Goal: Find specific page/section: Find specific page/section

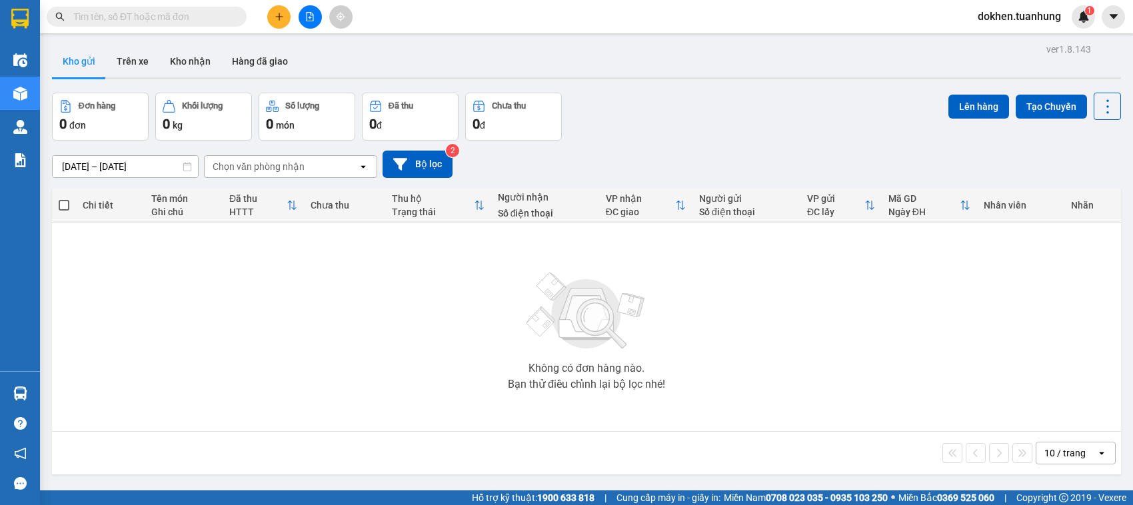
click at [208, 11] on input "text" at bounding box center [151, 16] width 157 height 15
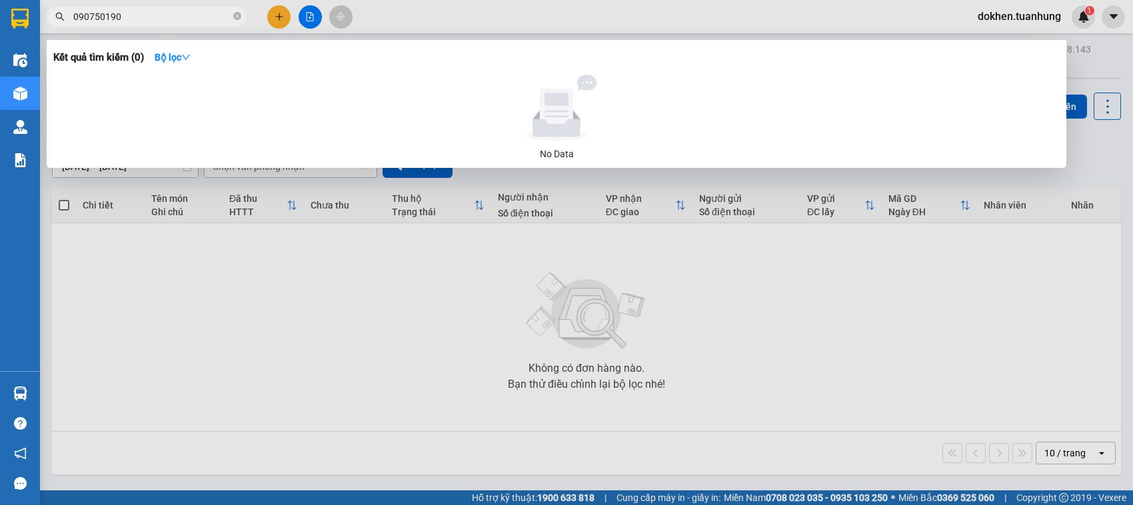
type input "0907501907"
click at [157, 21] on input "0907501907" at bounding box center [151, 16] width 157 height 15
drag, startPoint x: 170, startPoint y: 19, endPoint x: 181, endPoint y: 14, distance: 12.3
click at [181, 14] on input "0907501907" at bounding box center [151, 16] width 157 height 15
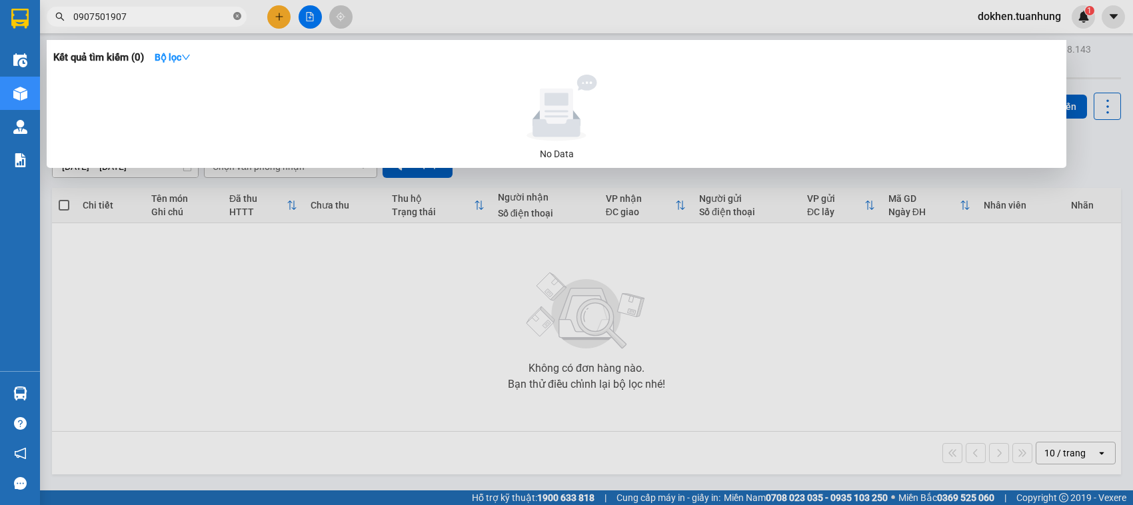
click at [238, 15] on icon "close-circle" at bounding box center [237, 16] width 8 height 8
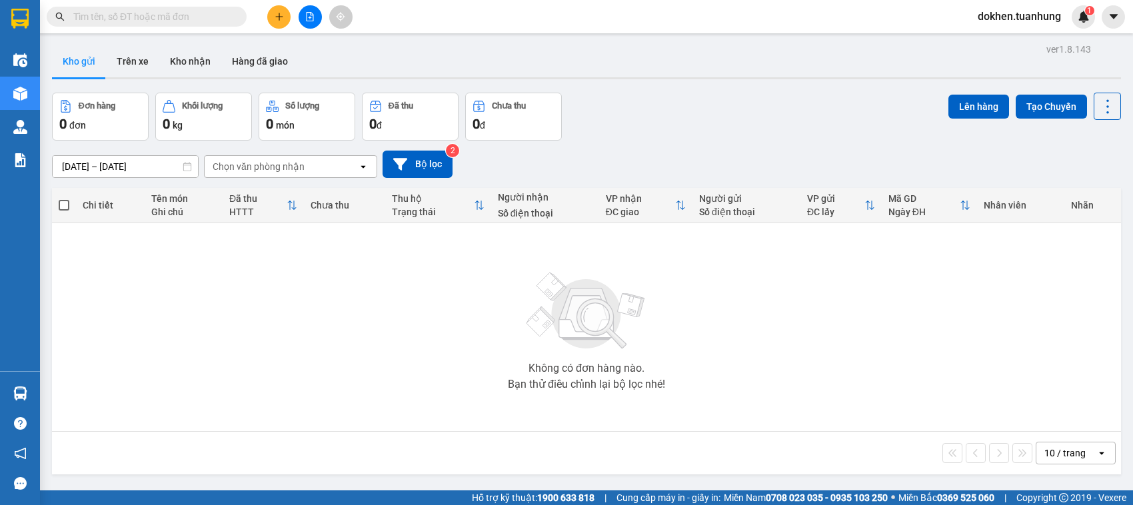
click at [150, 14] on input "text" at bounding box center [151, 16] width 157 height 15
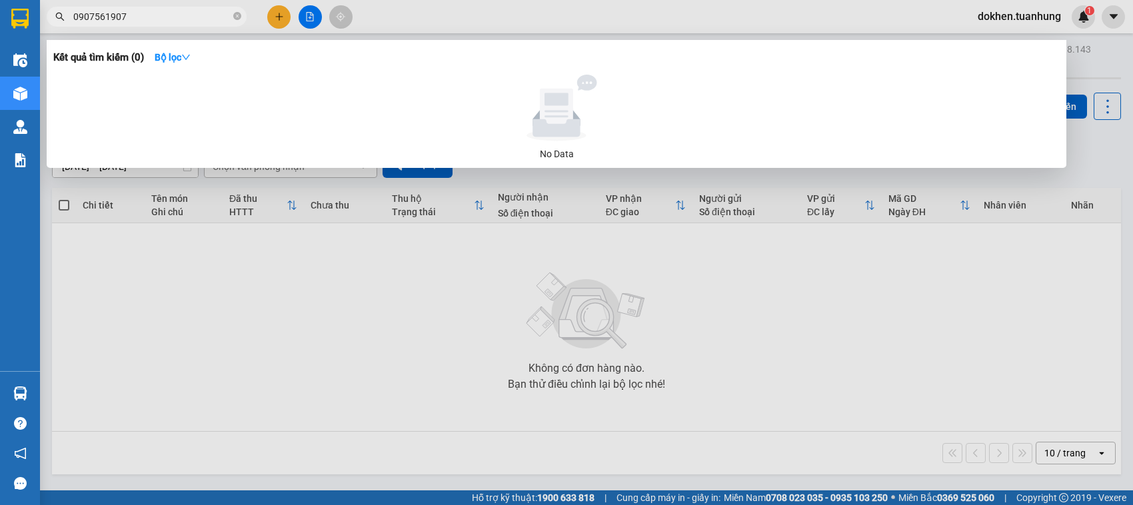
type input "0907561907"
click at [237, 390] on div at bounding box center [566, 252] width 1133 height 505
click at [235, 17] on icon "close-circle" at bounding box center [237, 16] width 8 height 8
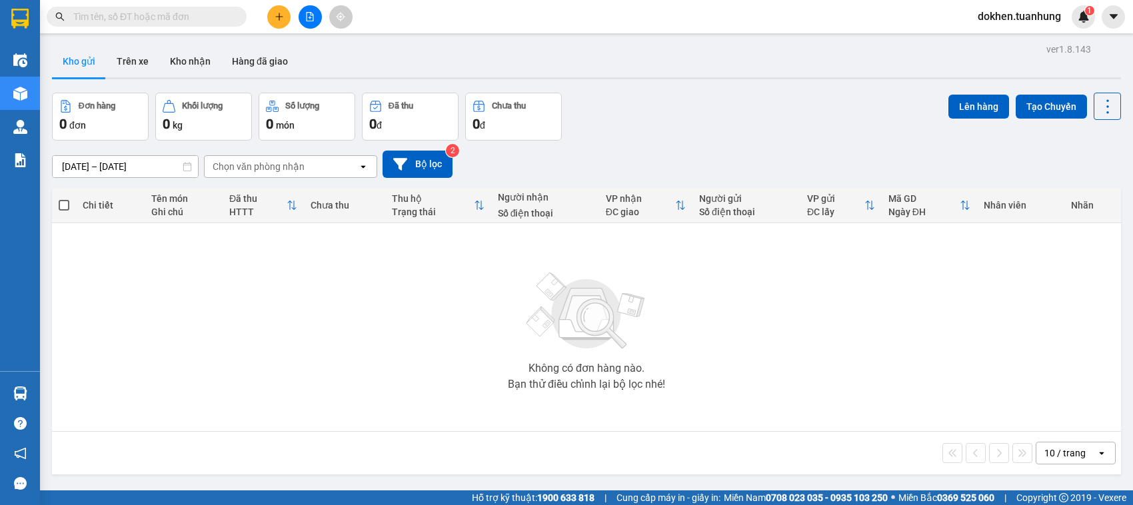
click at [157, 21] on input "text" at bounding box center [151, 16] width 157 height 15
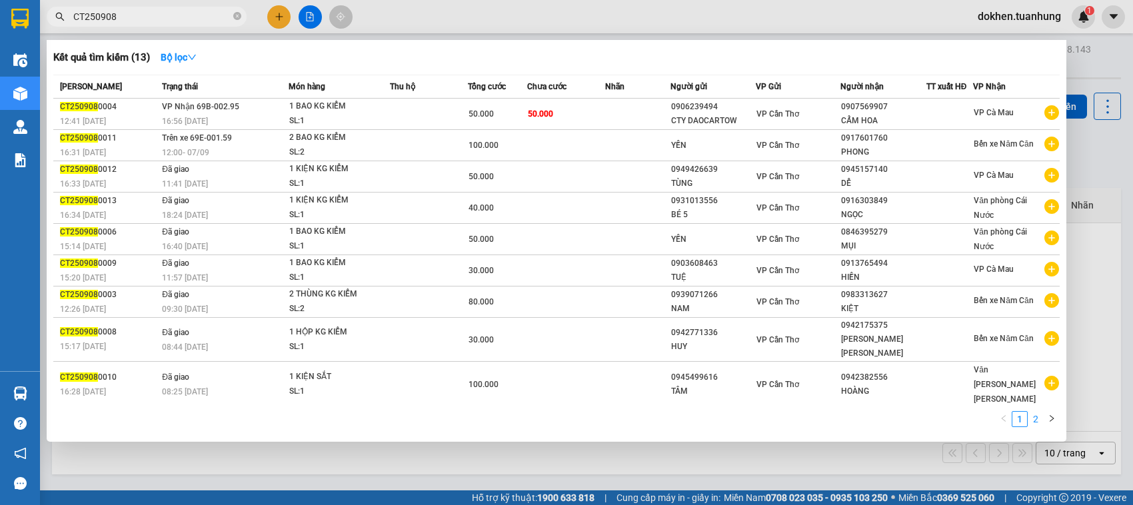
type input "CT250908"
click at [1035, 419] on link "2" at bounding box center [1035, 419] width 15 height 15
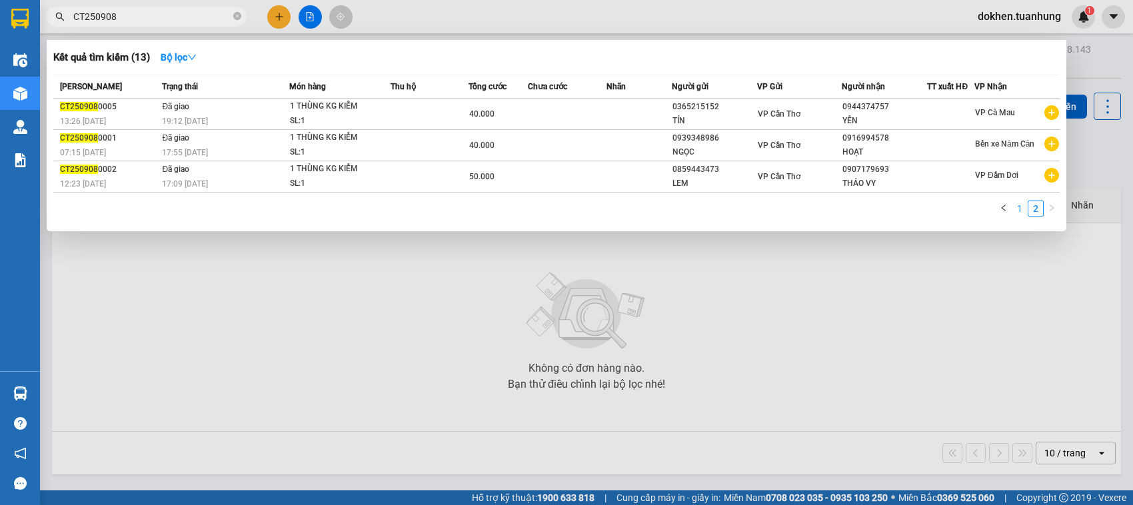
click at [1015, 204] on link "1" at bounding box center [1019, 208] width 15 height 15
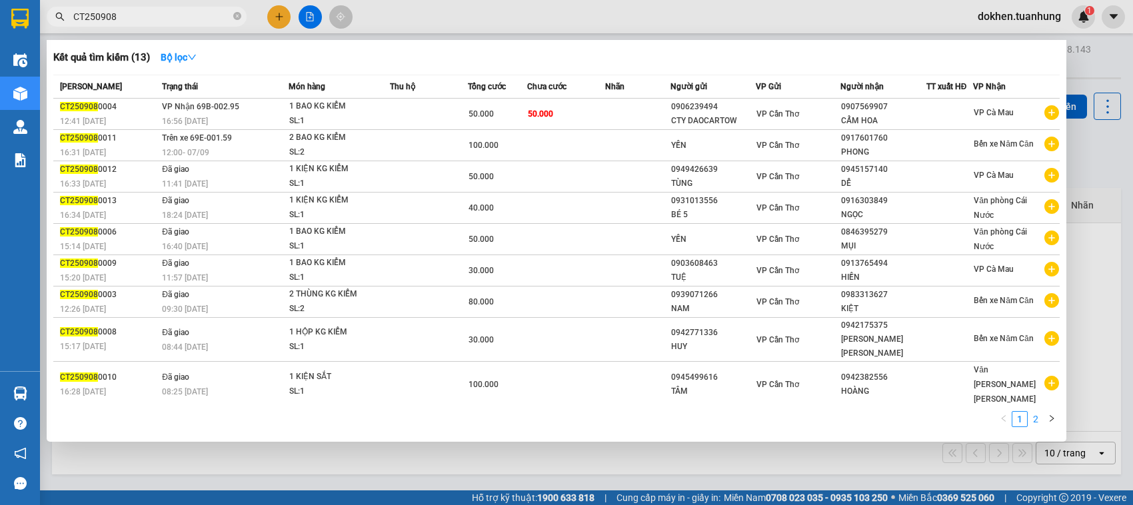
click at [1038, 423] on link "2" at bounding box center [1035, 419] width 15 height 15
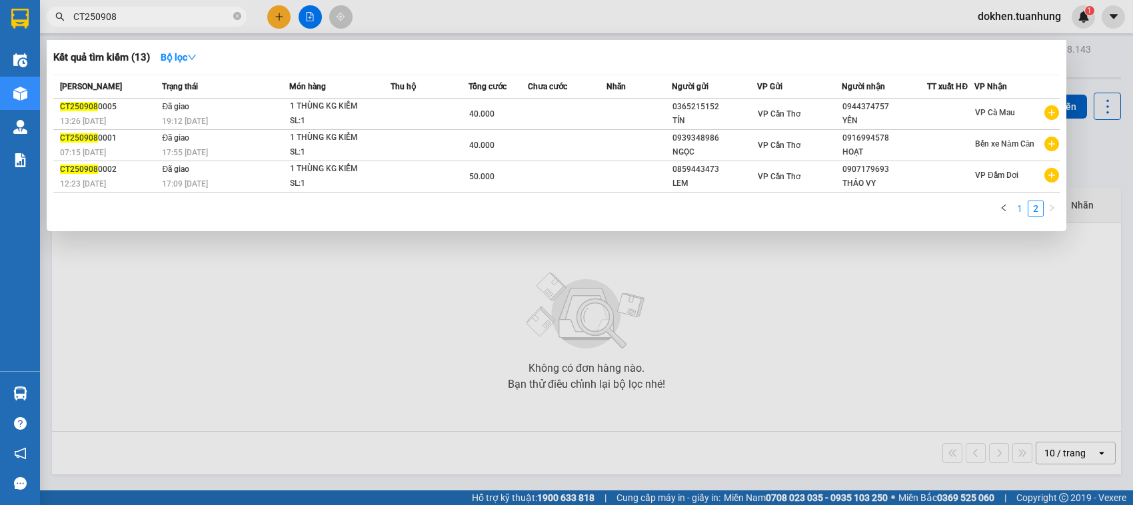
click at [1021, 207] on link "1" at bounding box center [1019, 208] width 15 height 15
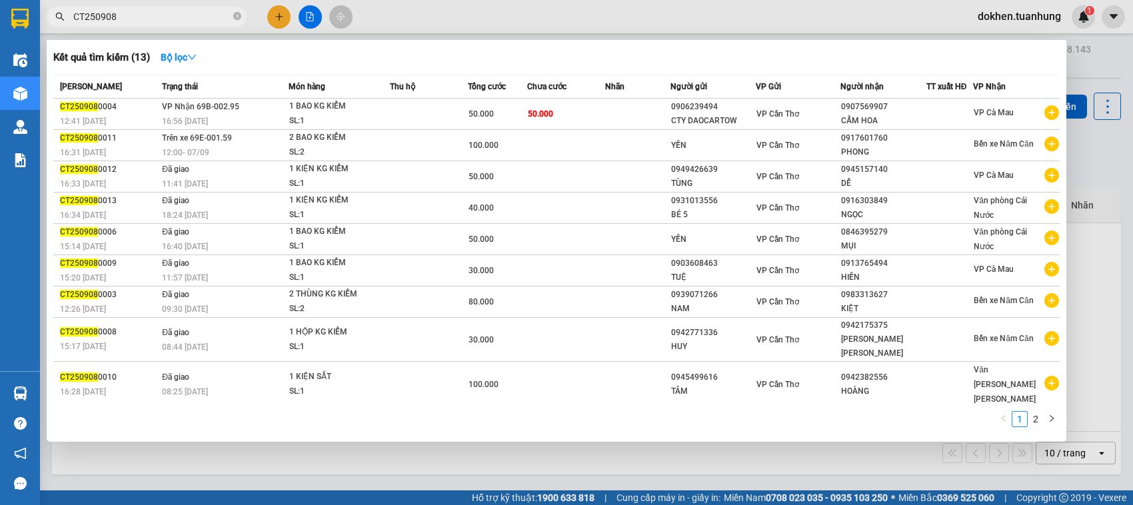
click at [1065, 27] on div at bounding box center [566, 252] width 1133 height 505
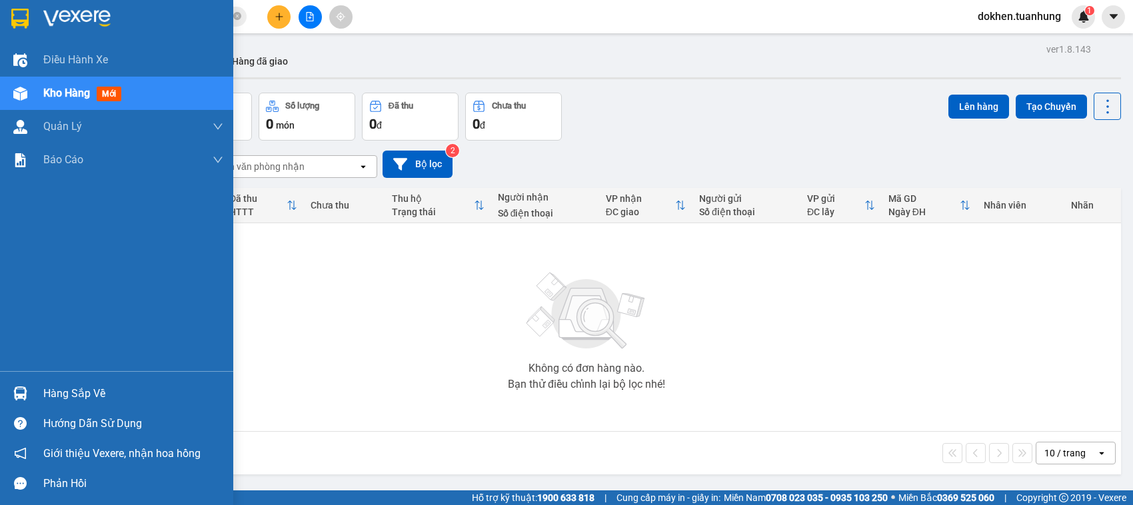
click at [5, 301] on div "Điều hành xe Kho hàng mới Quản Lý Quản lý chuyến Quản lý khách hàng Quản lý khá…" at bounding box center [116, 207] width 233 height 328
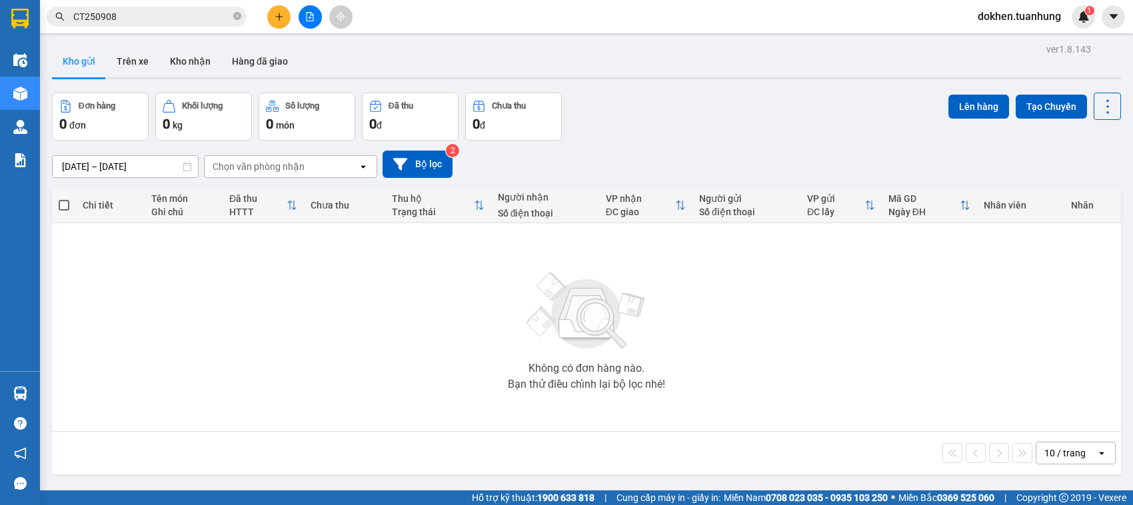
click at [367, 325] on div "Không có đơn hàng nào. Bạn thử điều chỉnh lại bộ lọc nhé!" at bounding box center [587, 327] width 1056 height 200
